Goal: Information Seeking & Learning: Learn about a topic

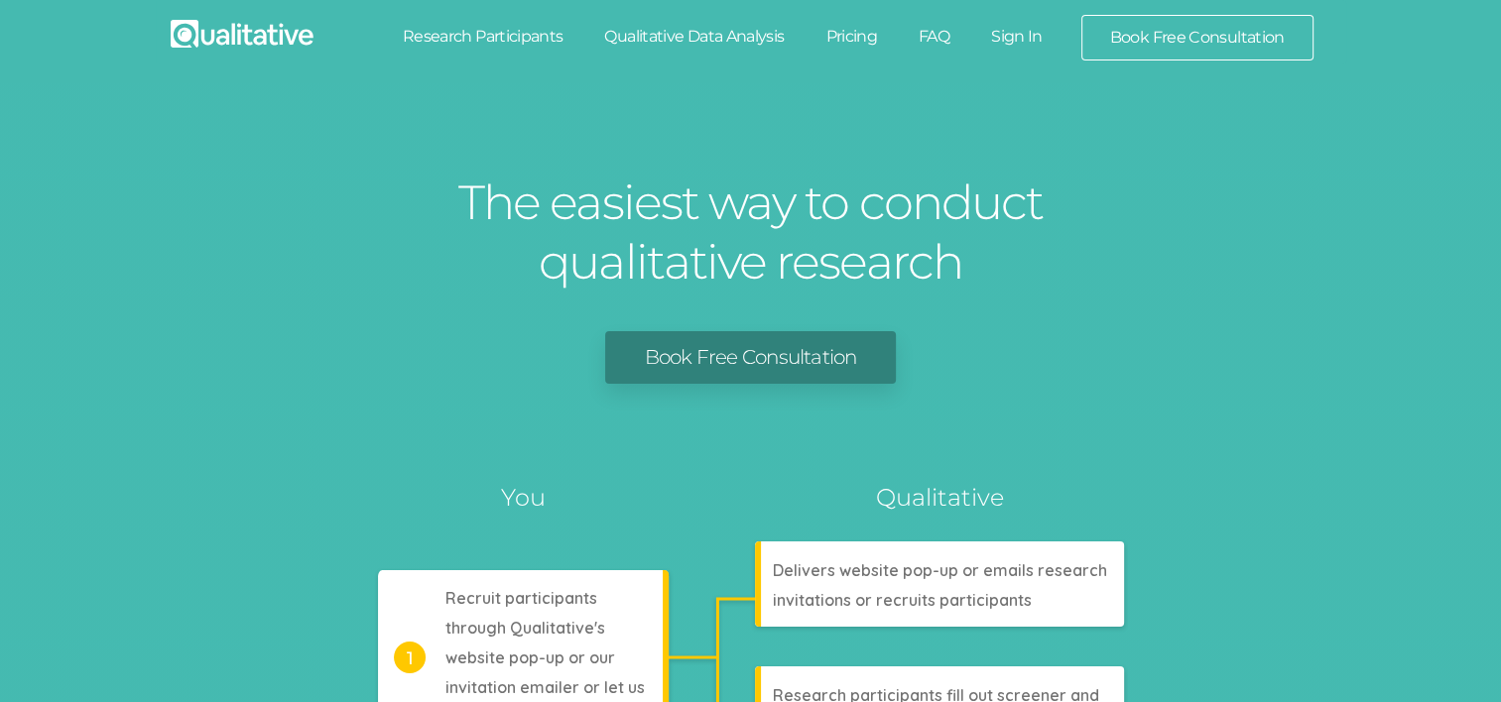
click at [934, 32] on link "FAQ" at bounding box center [934, 37] width 72 height 44
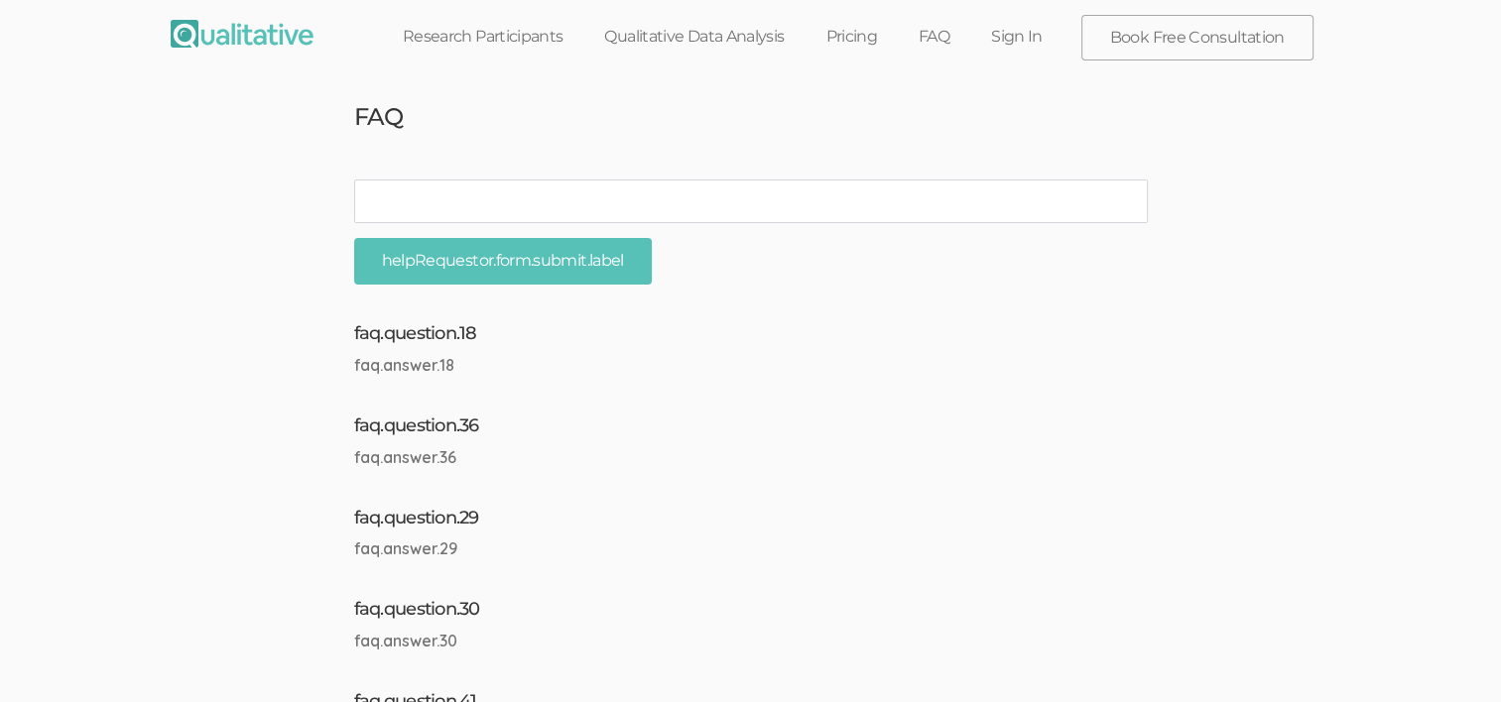
click at [940, 40] on link "FAQ" at bounding box center [934, 37] width 72 height 44
click at [492, 44] on link "Research Participants" at bounding box center [483, 37] width 202 height 44
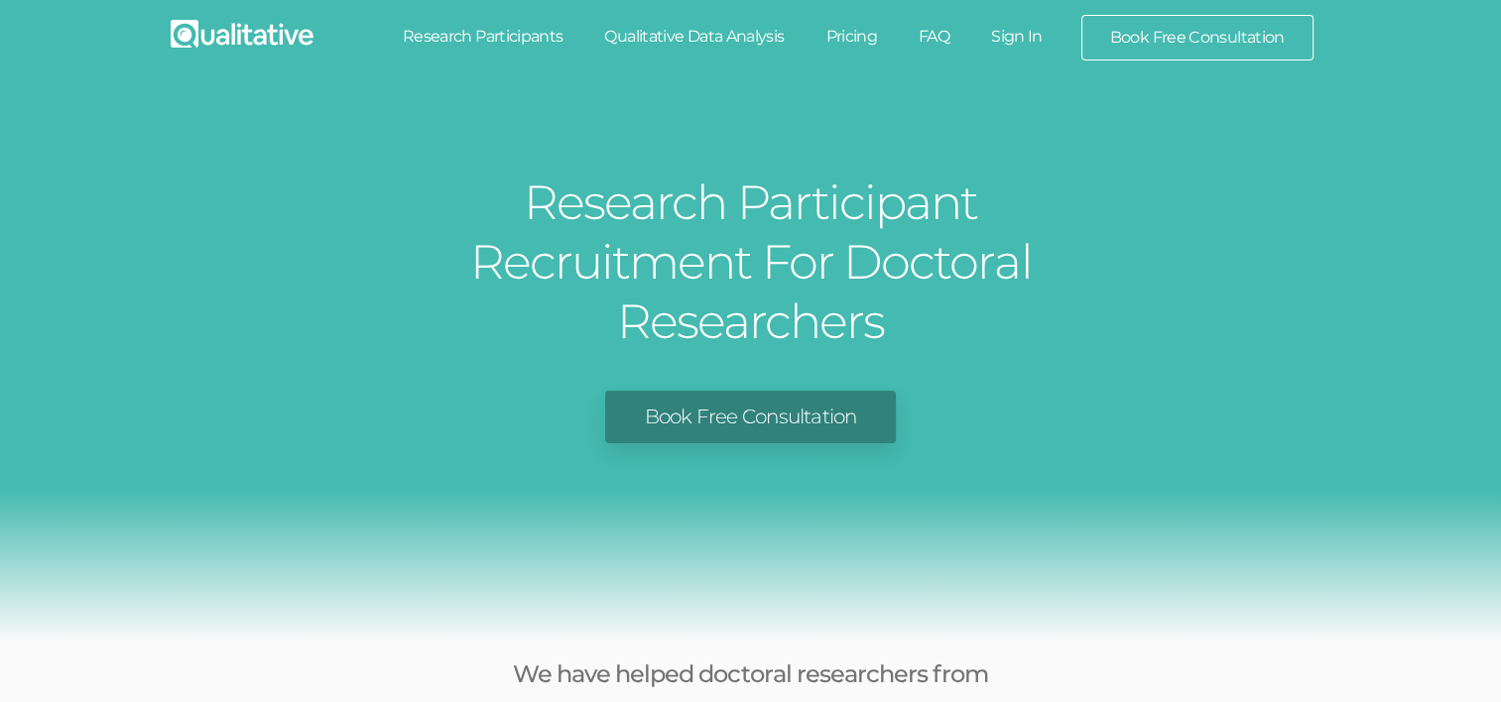
click at [936, 28] on link "FAQ" at bounding box center [934, 37] width 72 height 44
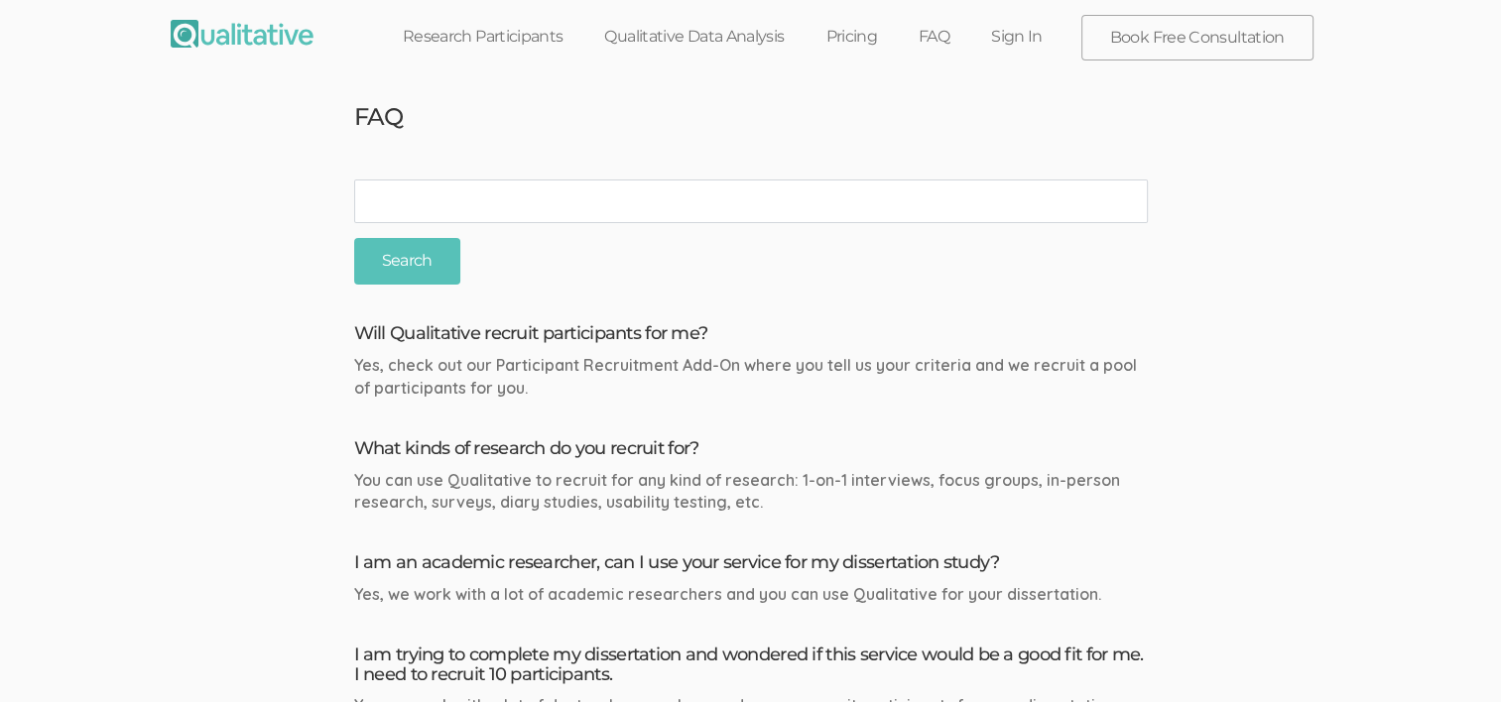
click at [537, 42] on link "Research Participants" at bounding box center [483, 37] width 202 height 44
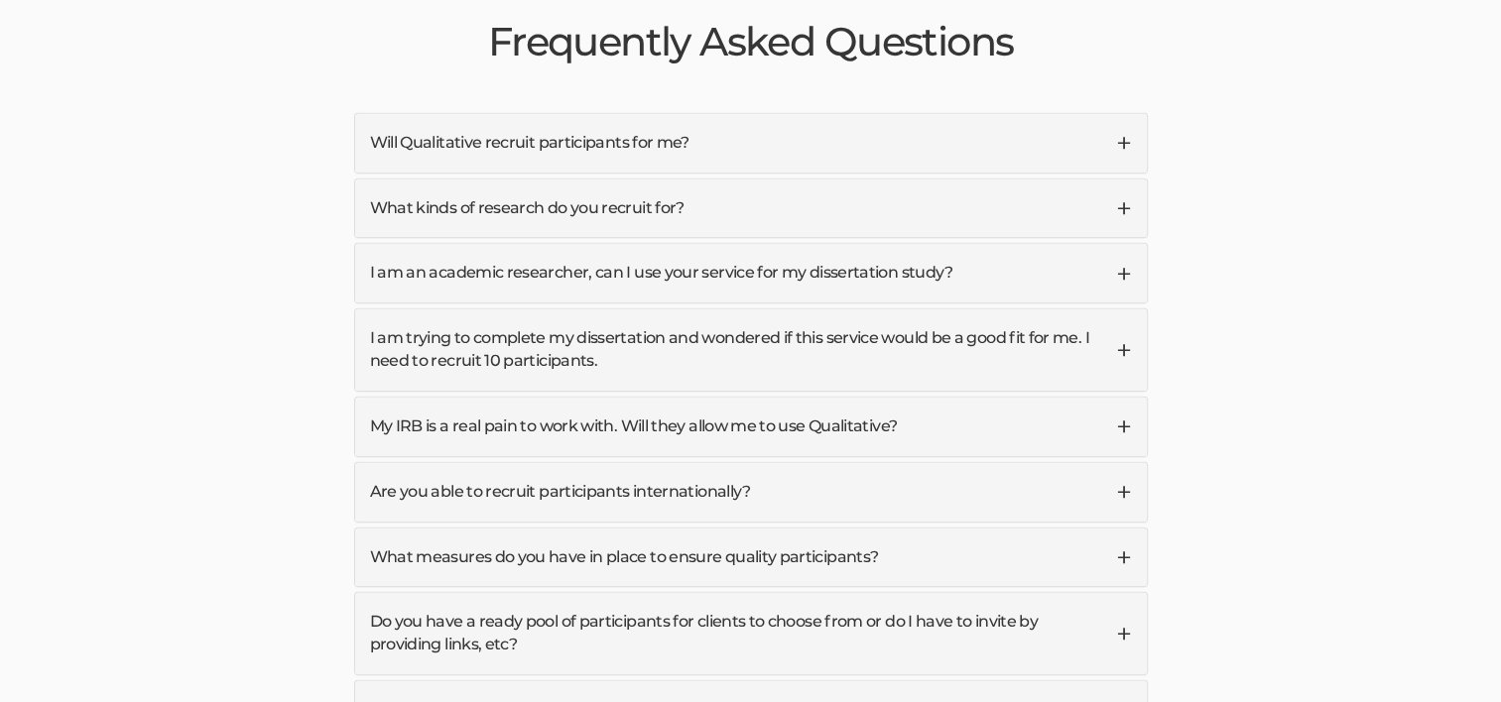
scroll to position [4781, 0]
click at [1127, 116] on link "Will Qualitative recruit participants for me?" at bounding box center [750, 145] width 791 height 59
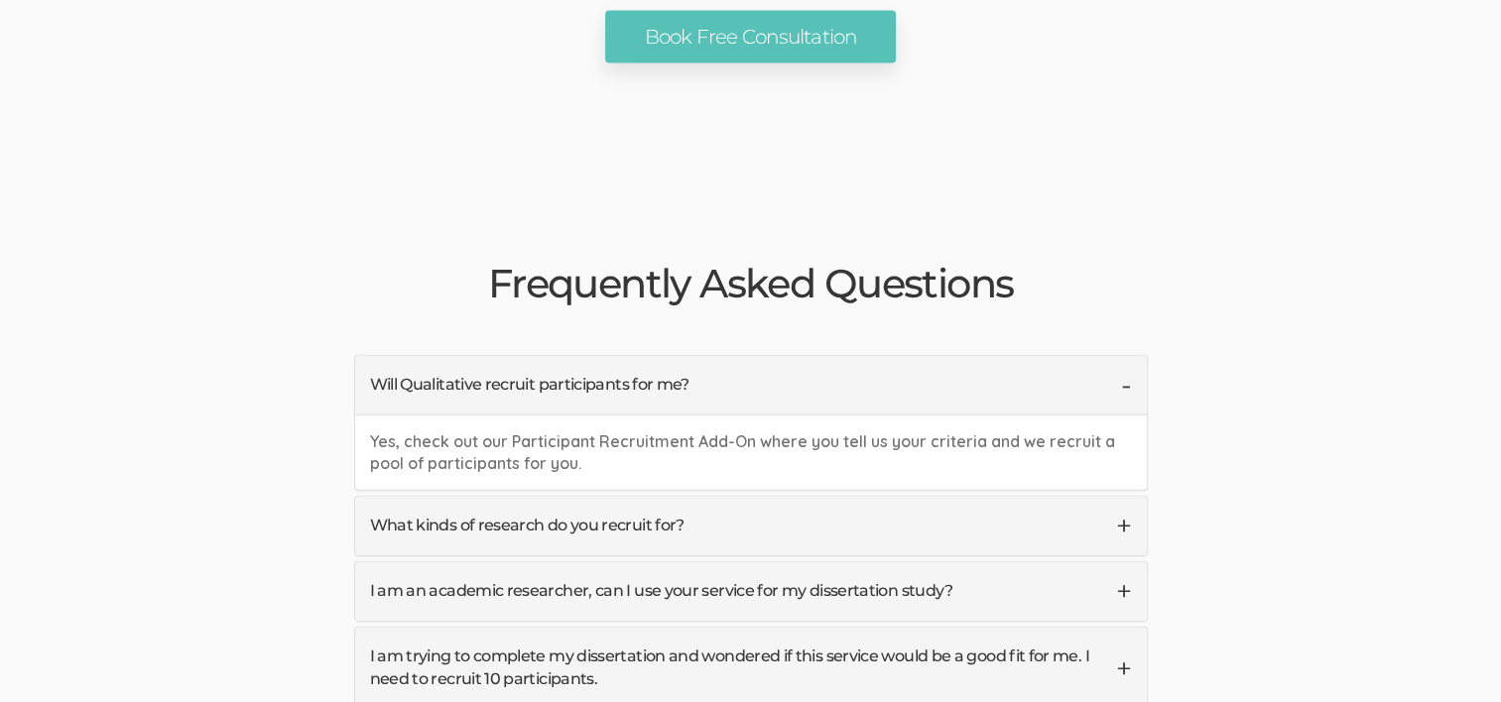
scroll to position [4542, 0]
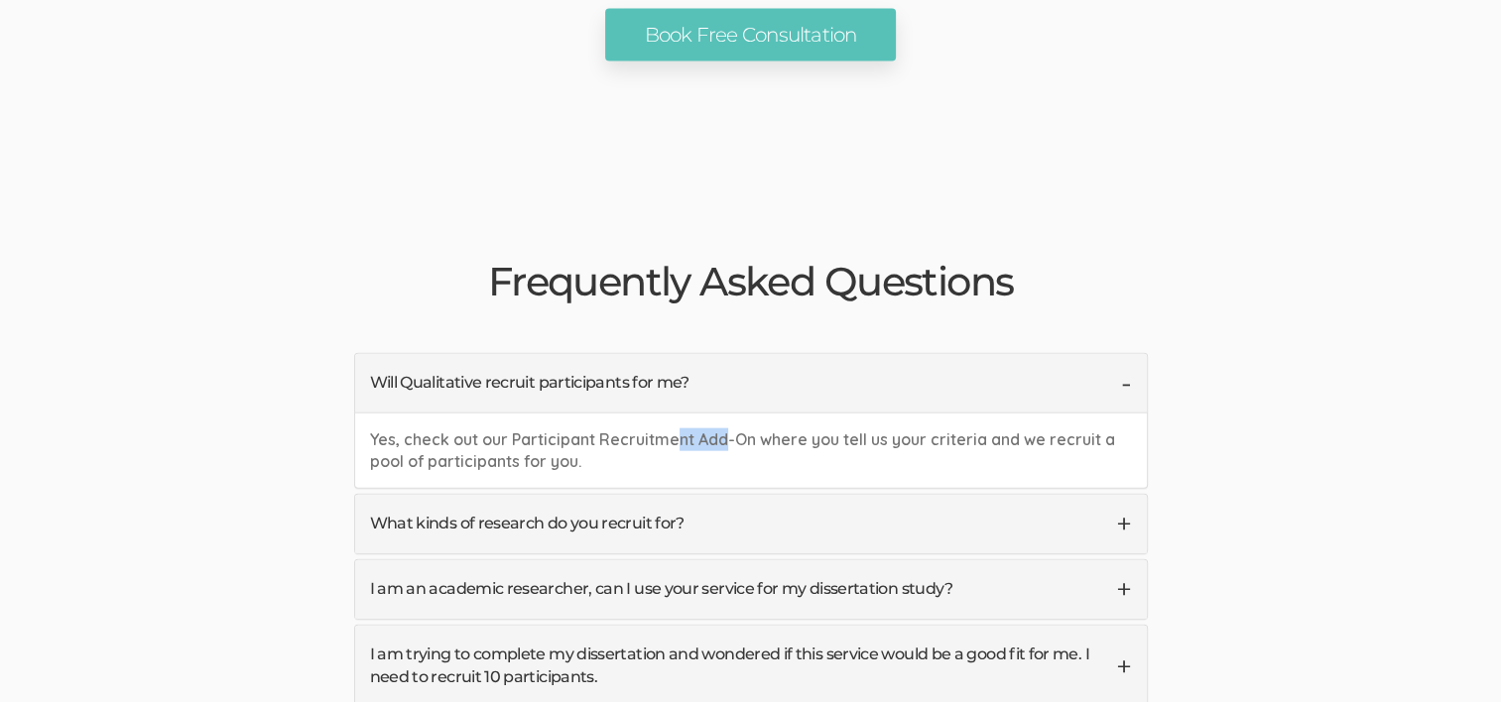
drag, startPoint x: 722, startPoint y: 389, endPoint x: 676, endPoint y: 388, distance: 45.6
click at [676, 413] on div "Yes, check out our Participant Recruitment Add-On where you tell us your criter…" at bounding box center [750, 451] width 791 height 76
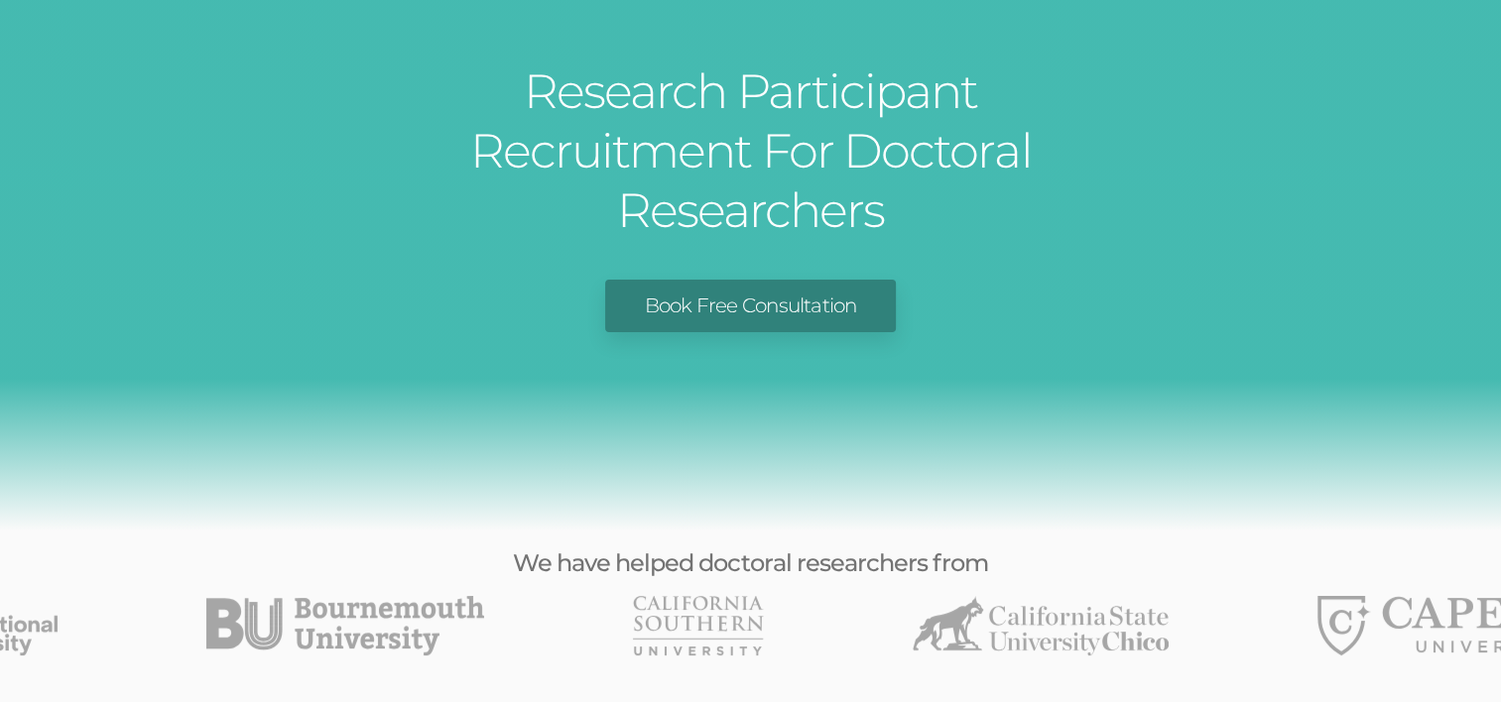
scroll to position [0, 0]
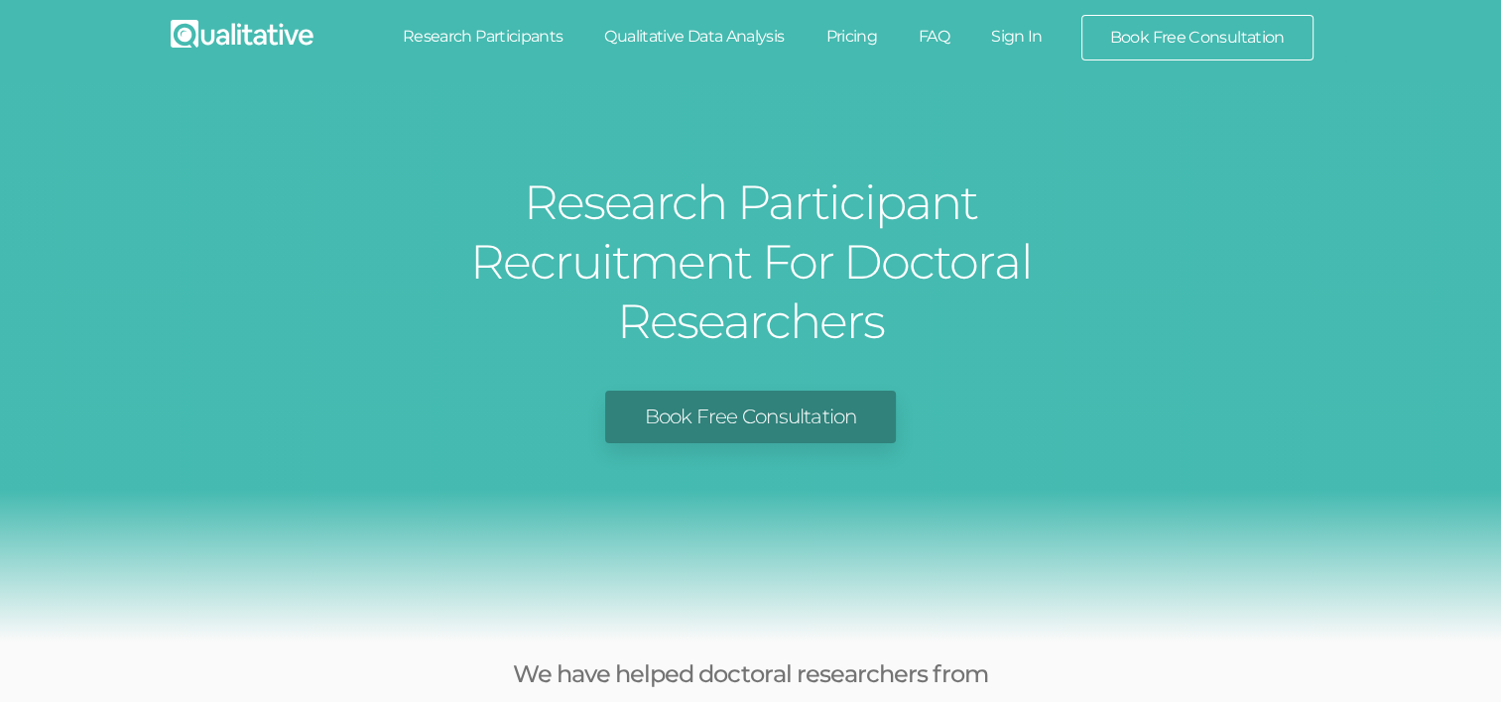
click at [859, 36] on link "Pricing" at bounding box center [850, 37] width 93 height 44
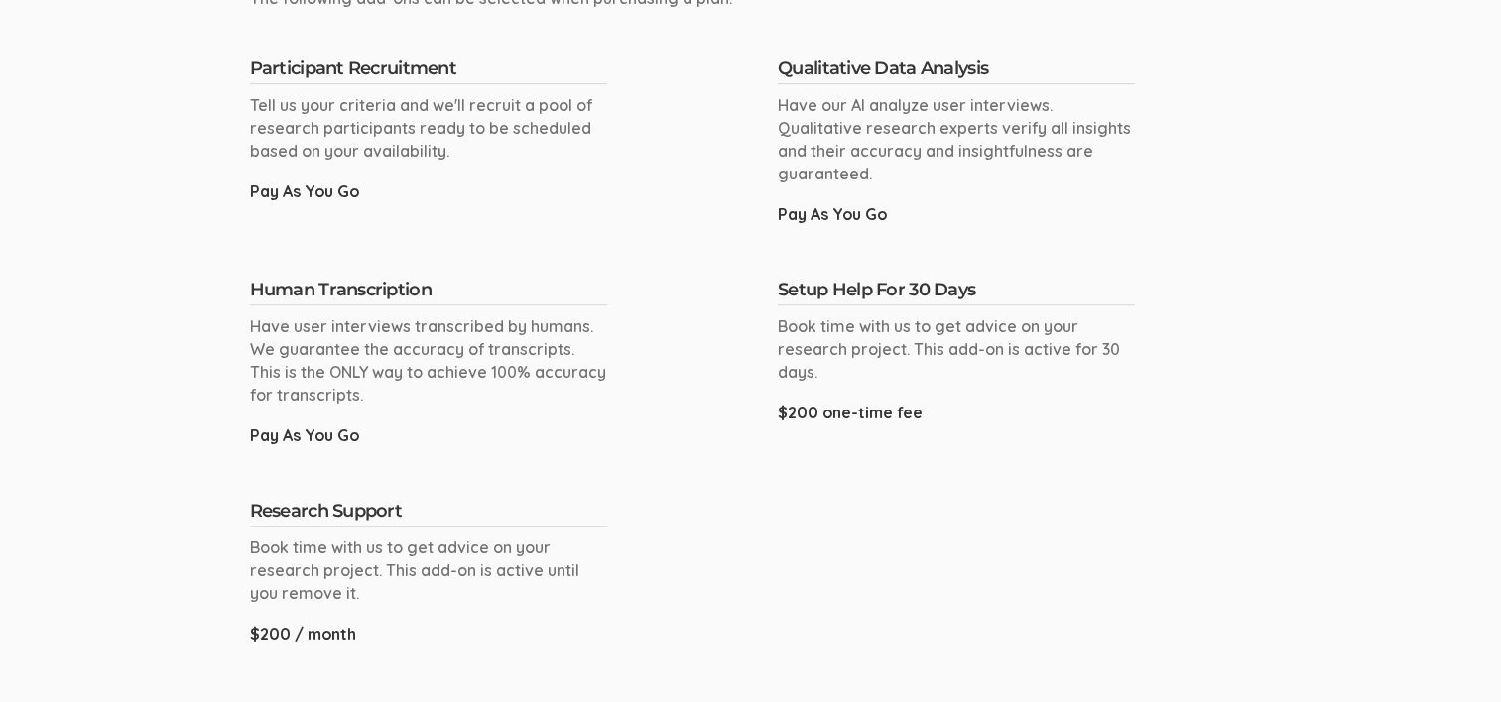
scroll to position [1509, 0]
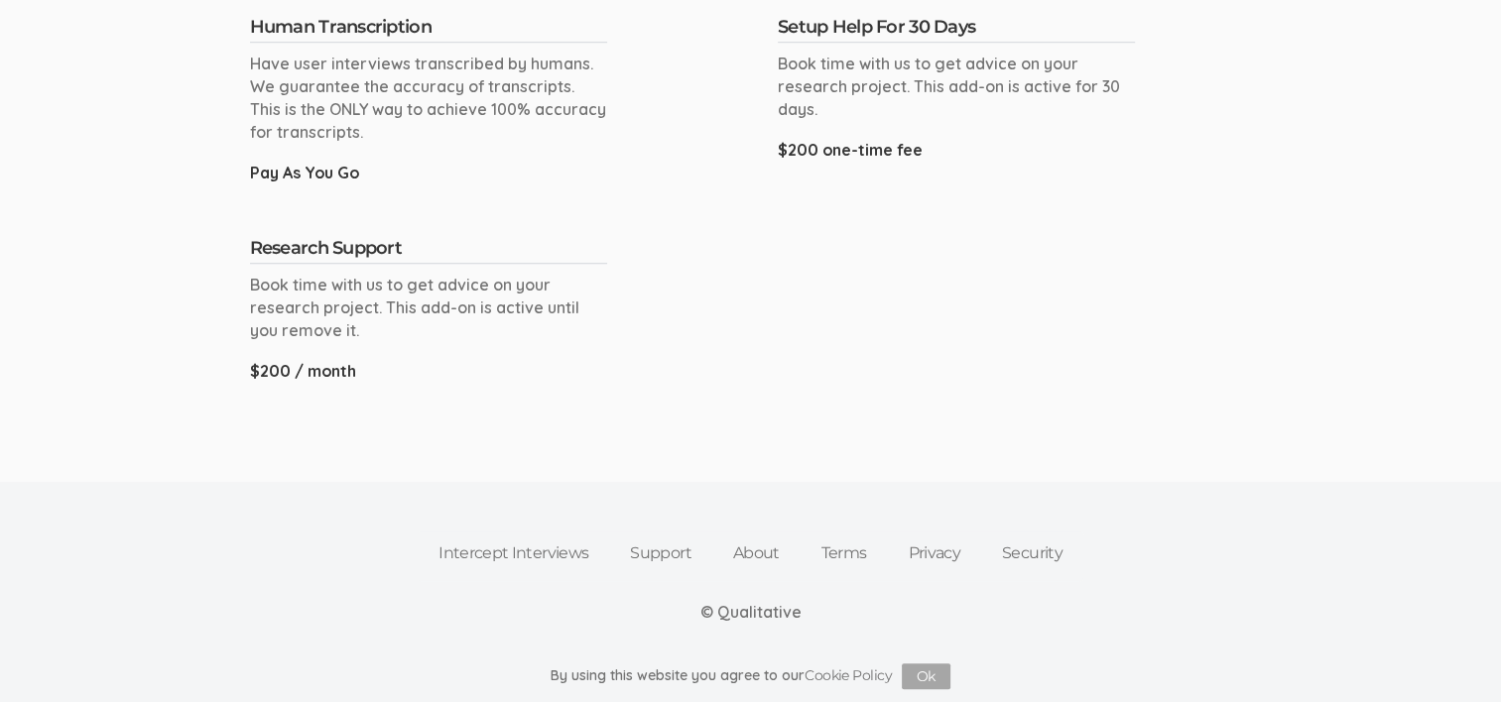
click at [550, 547] on link "Intercept Interviews" at bounding box center [513, 554] width 191 height 44
